Goal: Use online tool/utility: Utilize a website feature to perform a specific function

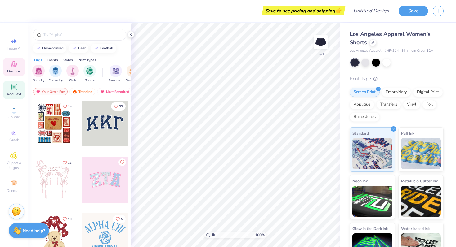
click at [20, 95] on span "Add Text" at bounding box center [14, 94] width 15 height 5
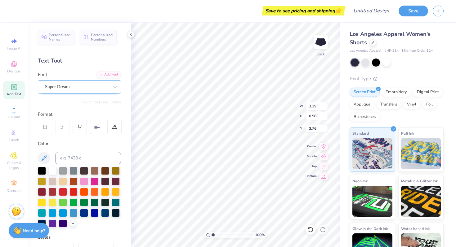
click at [83, 86] on div "Super Dream" at bounding box center [76, 87] width 65 height 10
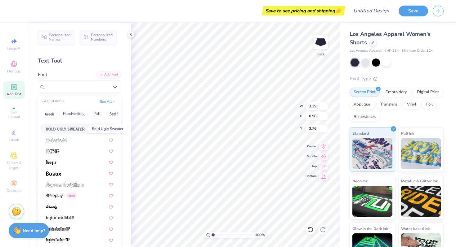
scroll to position [374, 0]
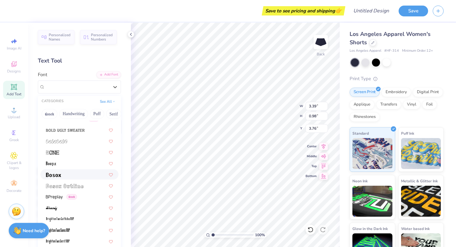
click at [57, 176] on img at bounding box center [53, 175] width 15 height 4
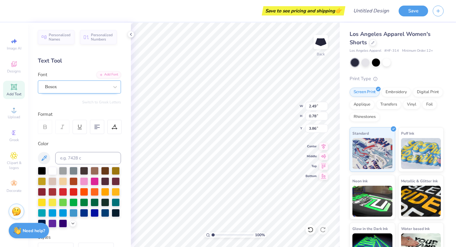
type input "2.49"
type input "0.78"
type input "3.86"
type textarea "AWIB"
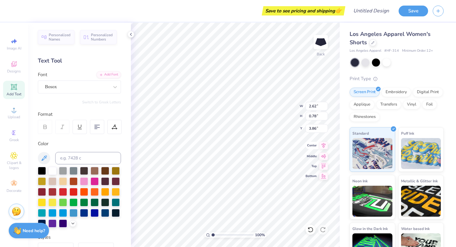
click at [317, 149] on div "100 % Back W 2.62 2.62 " H 0.78 0.78 " Y 3.86 3.86 " Center Middle Top Bottom" at bounding box center [235, 135] width 209 height 225
type input "4.65"
type input "4.68"
type input "2.48"
type input "1.37"
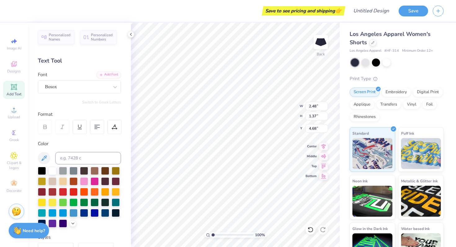
type input "4.40"
type input "4.58"
click at [76, 84] on div "Bosox" at bounding box center [76, 87] width 65 height 10
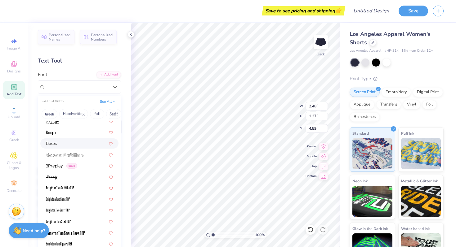
scroll to position [583, 0]
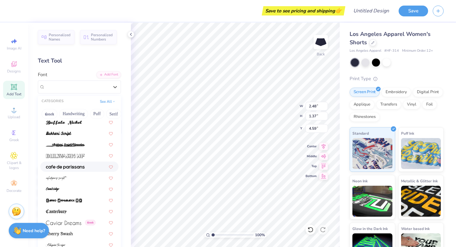
click at [71, 168] on img at bounding box center [65, 167] width 39 height 4
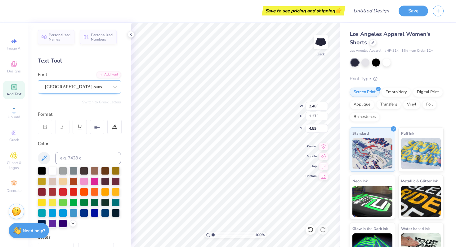
type input "2.20"
type input "1.23"
type input "4.66"
click at [74, 83] on div "[GEOGRAPHIC_DATA]-sans" at bounding box center [76, 87] width 65 height 10
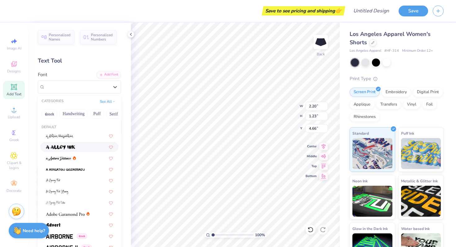
click at [76, 148] on div at bounding box center [79, 147] width 67 height 7
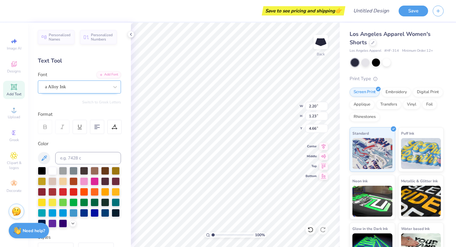
type input "3.47"
type input "1.70"
type input "4.47"
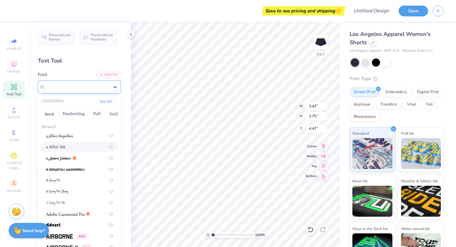
click at [83, 87] on div "a Alloy Ink" at bounding box center [76, 87] width 65 height 10
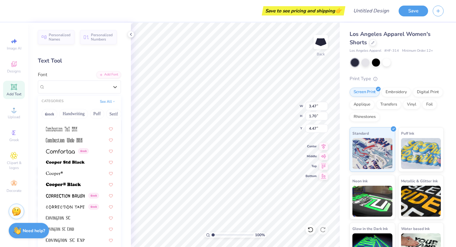
scroll to position [921, 0]
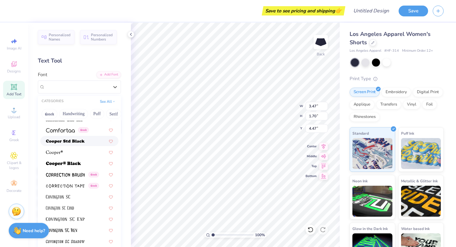
click at [88, 140] on div at bounding box center [79, 141] width 67 height 7
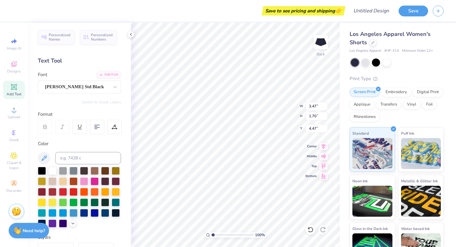
type input "4.01"
type input "1.96"
type input "4.31"
